Goal: Task Accomplishment & Management: Complete application form

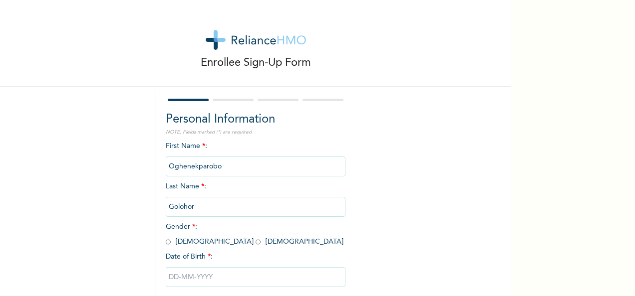
click at [166, 241] on input "radio" at bounding box center [168, 241] width 5 height 9
radio input "true"
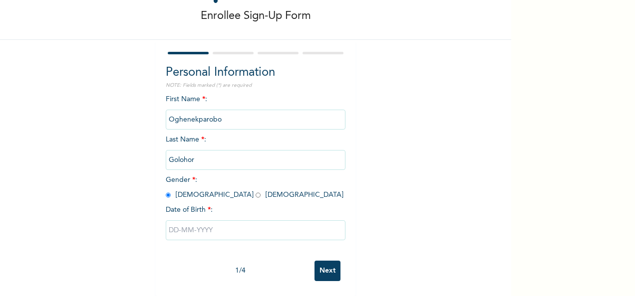
click at [235, 226] on input "text" at bounding box center [256, 231] width 180 height 20
select select "7"
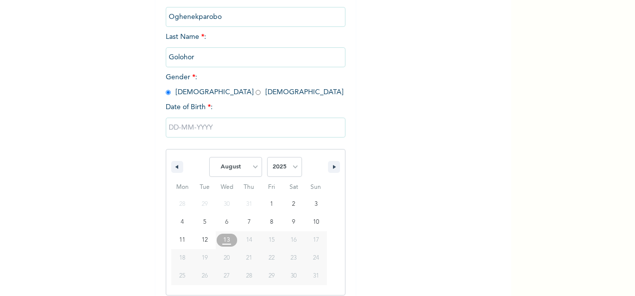
scroll to position [158, 0]
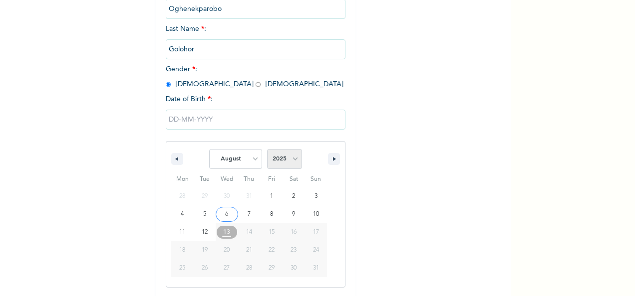
click at [296, 159] on select "2025 2024 2023 2022 2021 2020 2019 2018 2017 2016 2015 2014 2013 2012 2011 2010…" at bounding box center [284, 159] width 35 height 20
select select "2000"
click at [267, 150] on select "2025 2024 2023 2022 2021 2020 2019 2018 2017 2016 2015 2014 2013 2012 2011 2010…" at bounding box center [284, 159] width 35 height 20
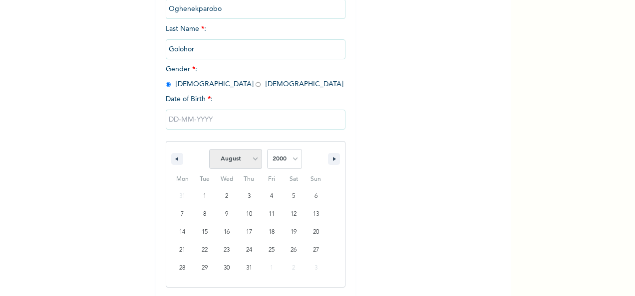
click at [253, 155] on select "January February March April May June July August September October November De…" at bounding box center [235, 159] width 53 height 20
select select "10"
click at [209, 150] on select "January February March April May June July August September October November De…" at bounding box center [235, 159] width 53 height 20
type input "[DATE]"
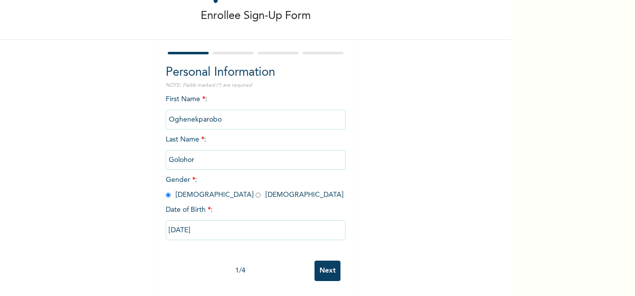
scroll to position [56, 0]
click at [326, 271] on input "Next" at bounding box center [327, 271] width 26 height 20
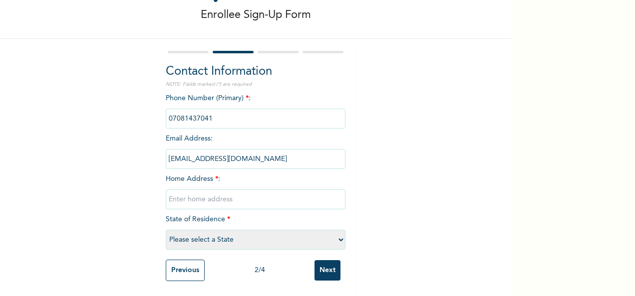
click at [238, 190] on input "text" at bounding box center [256, 200] width 180 height 20
click at [388, 200] on div "Enrollee Sign-Up Form Contact Information NOTE: Fields marked (*) are required …" at bounding box center [255, 124] width 511 height 344
click at [325, 193] on input "[STREET_ADDRESS]" at bounding box center [256, 200] width 180 height 20
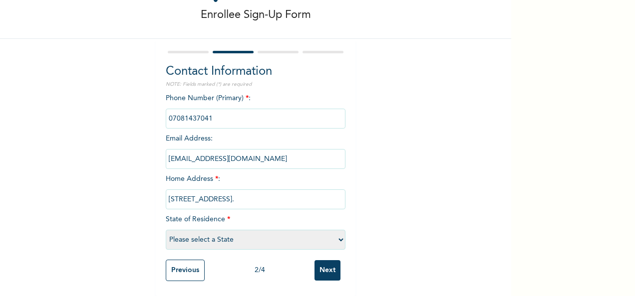
type input "[STREET_ADDRESS]."
click at [337, 233] on select "Please select a State [PERSON_NAME] (FCT) [PERSON_NAME] Ibom [GEOGRAPHIC_DATA] …" at bounding box center [256, 240] width 180 height 20
select select "25"
click at [166, 230] on select "Please select a State [PERSON_NAME] (FCT) [PERSON_NAME] Ibom [GEOGRAPHIC_DATA] …" at bounding box center [256, 240] width 180 height 20
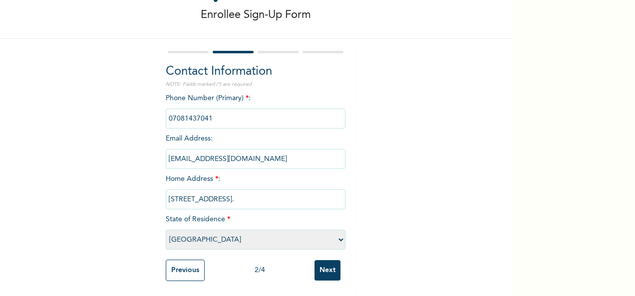
click at [414, 179] on div "Enrollee Sign-Up Form Contact Information NOTE: Fields marked (*) are required …" at bounding box center [255, 124] width 511 height 344
click at [327, 265] on input "Next" at bounding box center [327, 270] width 26 height 20
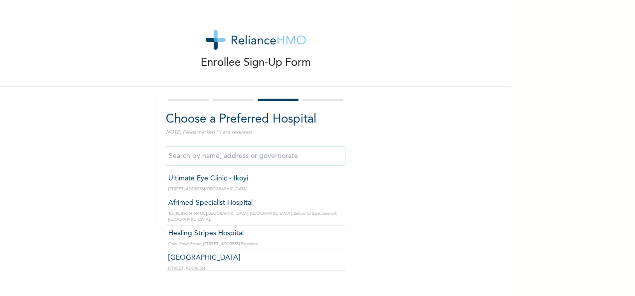
click at [225, 157] on input "text" at bounding box center [256, 156] width 180 height 20
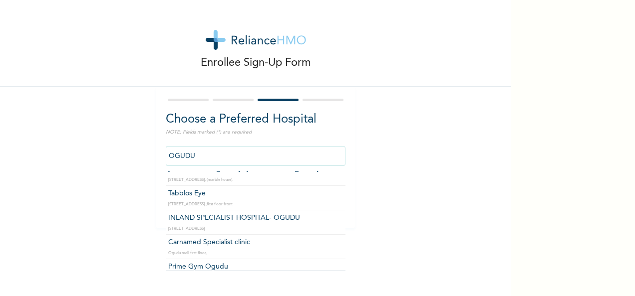
scroll to position [45, 0]
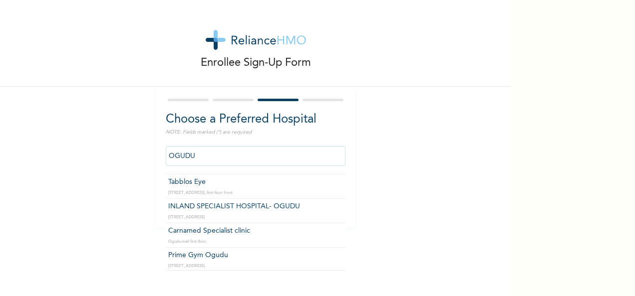
type input "INLAND SPECIALIST HOSPITAL- OGUDU"
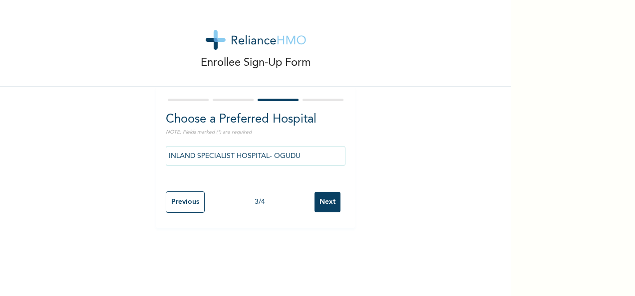
click at [322, 199] on input "Next" at bounding box center [327, 202] width 26 height 20
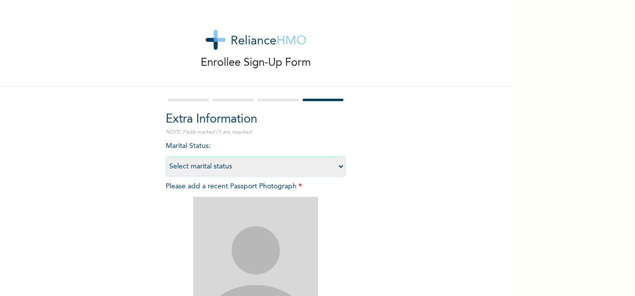
click at [327, 163] on select "Select marital status [DEMOGRAPHIC_DATA] Married [DEMOGRAPHIC_DATA] Widow/[DEMO…" at bounding box center [256, 167] width 180 height 20
select select "1"
click at [166, 157] on select "Select marital status [DEMOGRAPHIC_DATA] Married [DEMOGRAPHIC_DATA] Widow/[DEMO…" at bounding box center [256, 167] width 180 height 20
click at [380, 213] on div "Enrollee Sign-Up Form Extra Information NOTE: Fields marked (*) are required Ma…" at bounding box center [255, 215] width 511 height 430
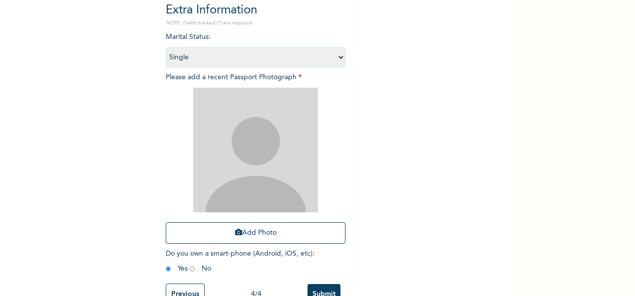
scroll to position [110, 0]
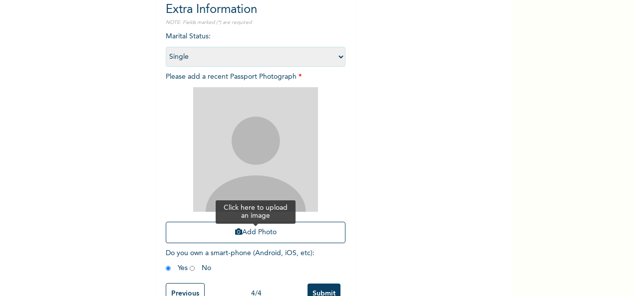
click at [274, 235] on button "Add Photo" at bounding box center [256, 232] width 180 height 21
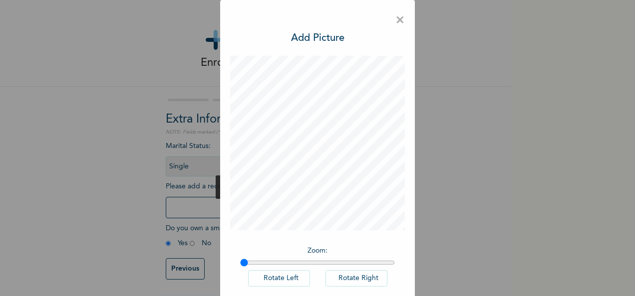
scroll to position [7, 0]
click at [240, 260] on input "range" at bounding box center [317, 263] width 155 height 8
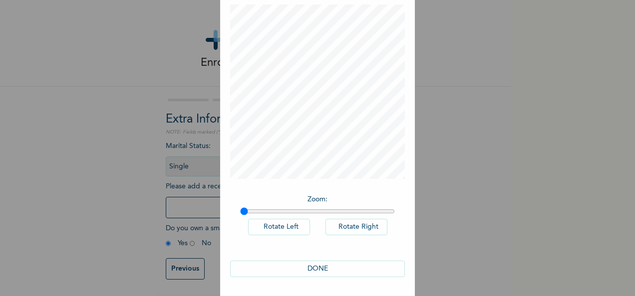
click at [320, 270] on button "DONE" at bounding box center [317, 269] width 175 height 16
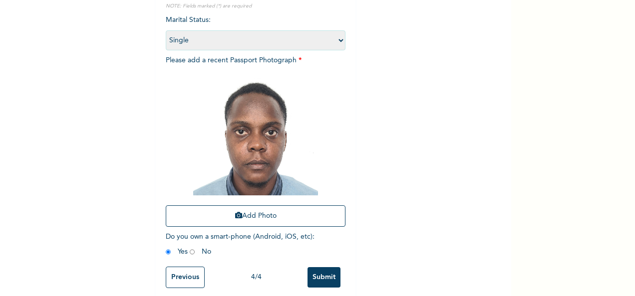
scroll to position [142, 0]
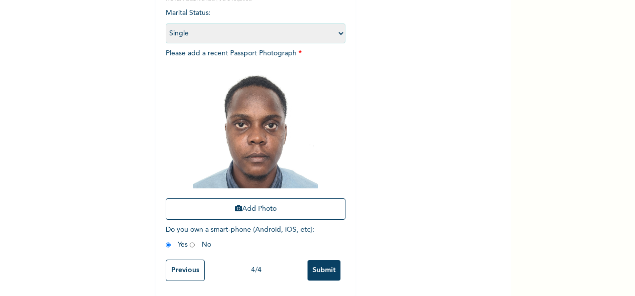
click at [324, 267] on input "Submit" at bounding box center [323, 270] width 33 height 20
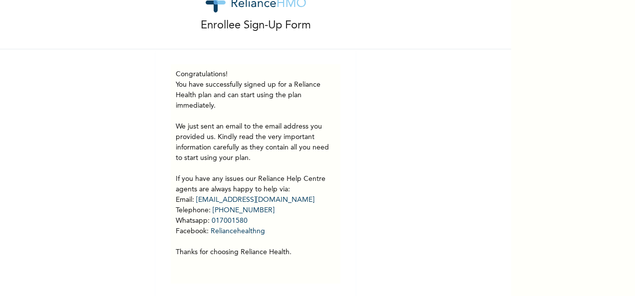
scroll to position [47, 0]
